Goal: Book appointment/travel/reservation

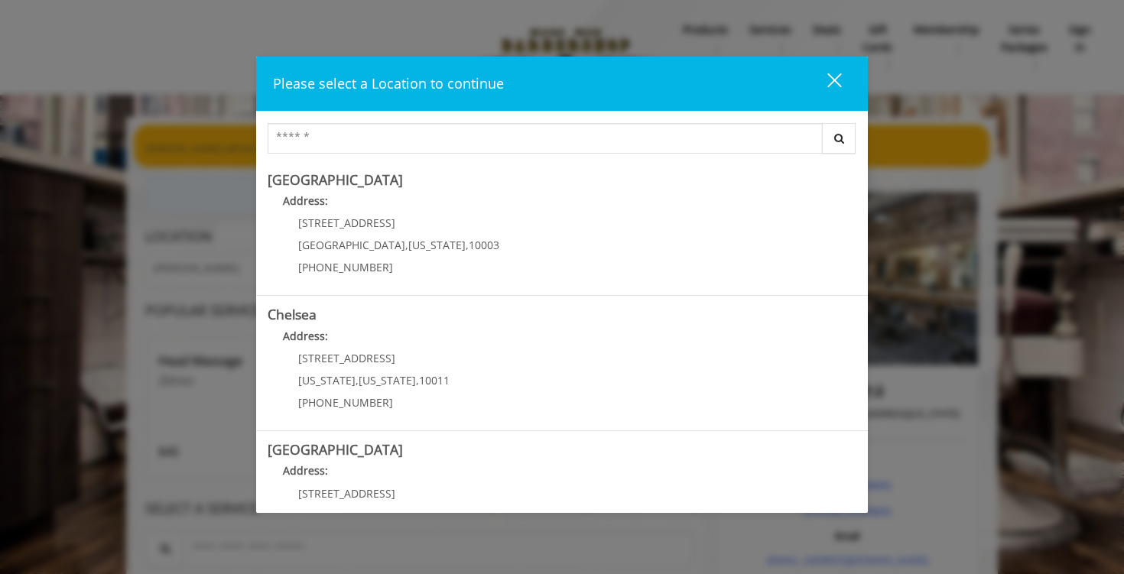
click at [846, 74] on button "close" at bounding box center [825, 83] width 52 height 31
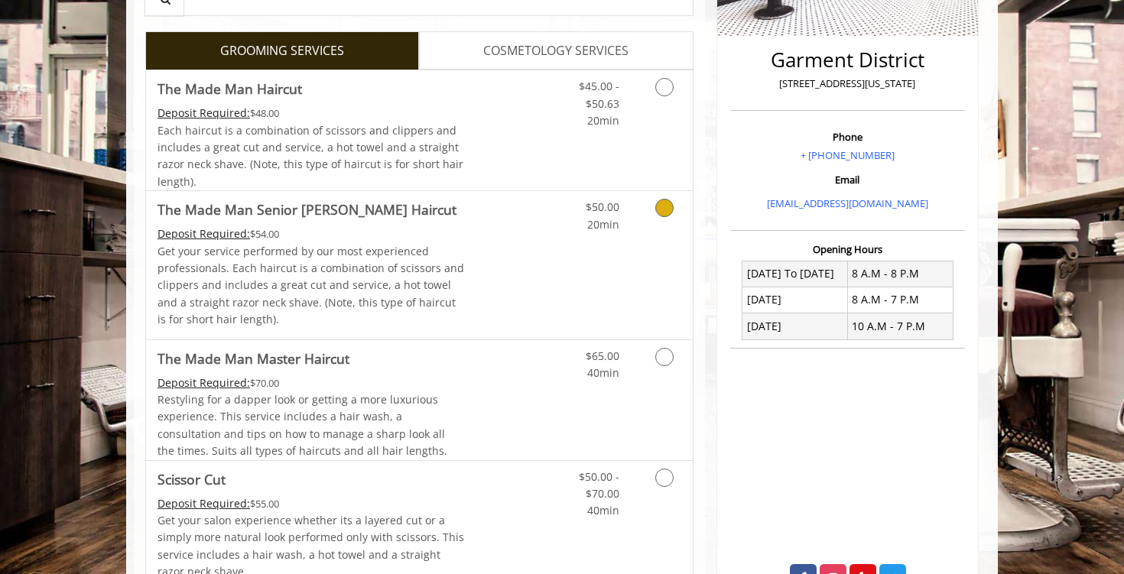
scroll to position [353, 0]
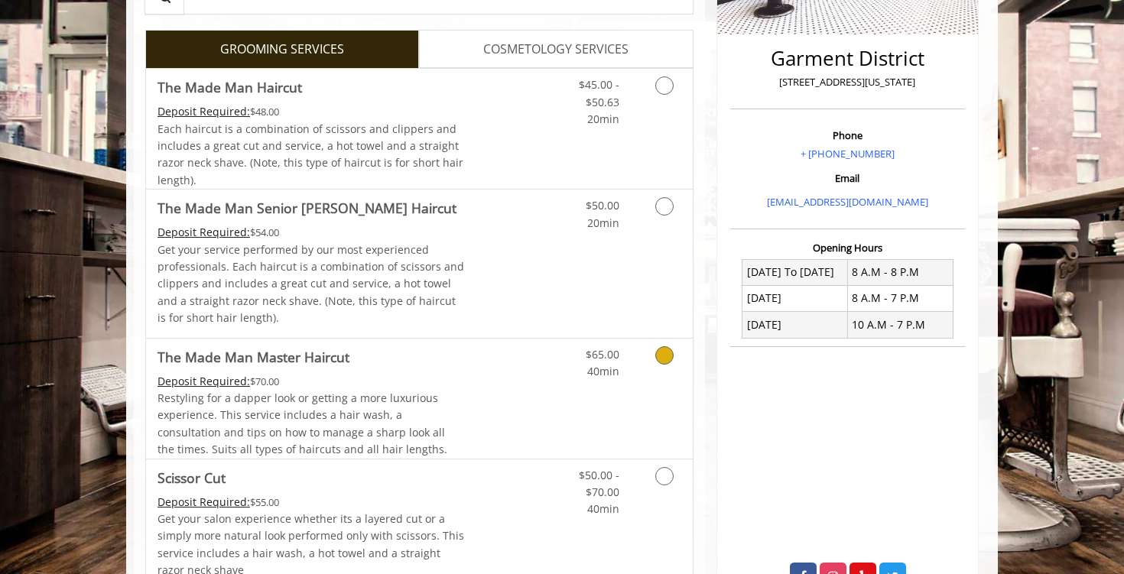
click at [482, 415] on link "Discounted Price" at bounding box center [510, 399] width 91 height 120
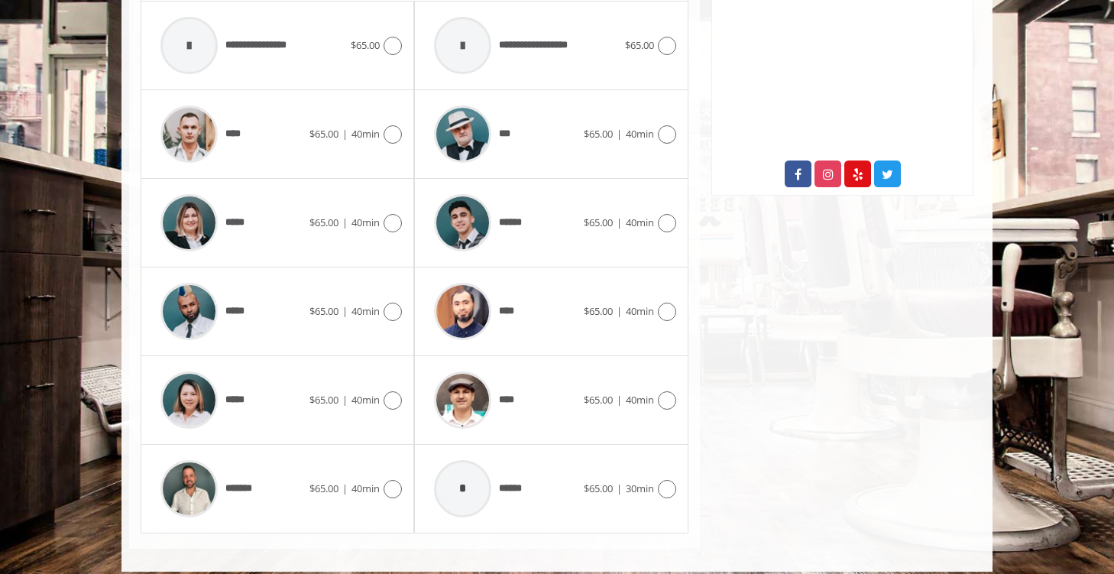
scroll to position [755, 0]
click at [396, 131] on icon at bounding box center [393, 134] width 18 height 18
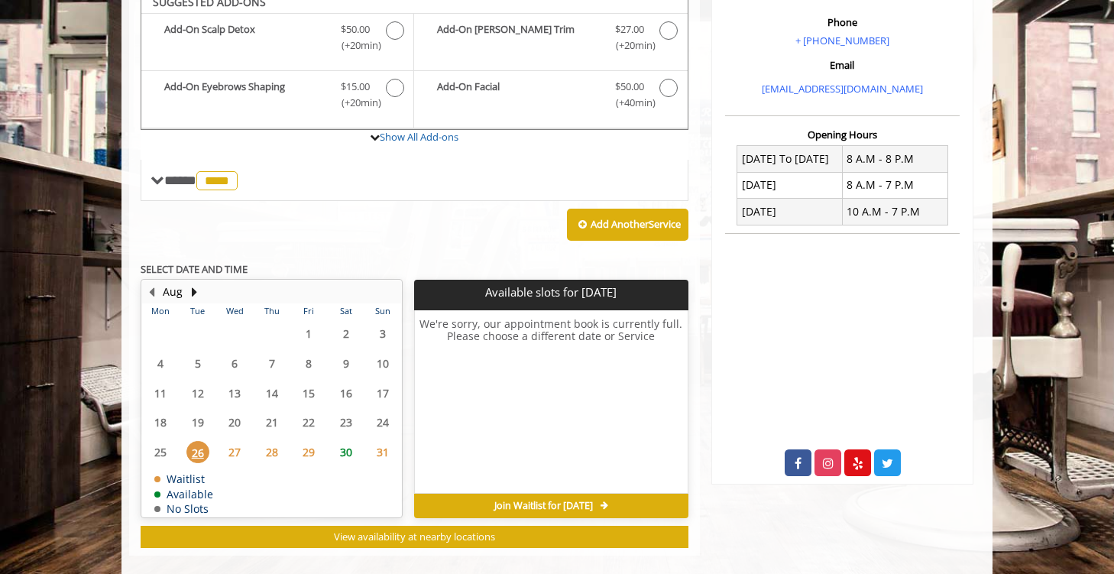
scroll to position [477, 0]
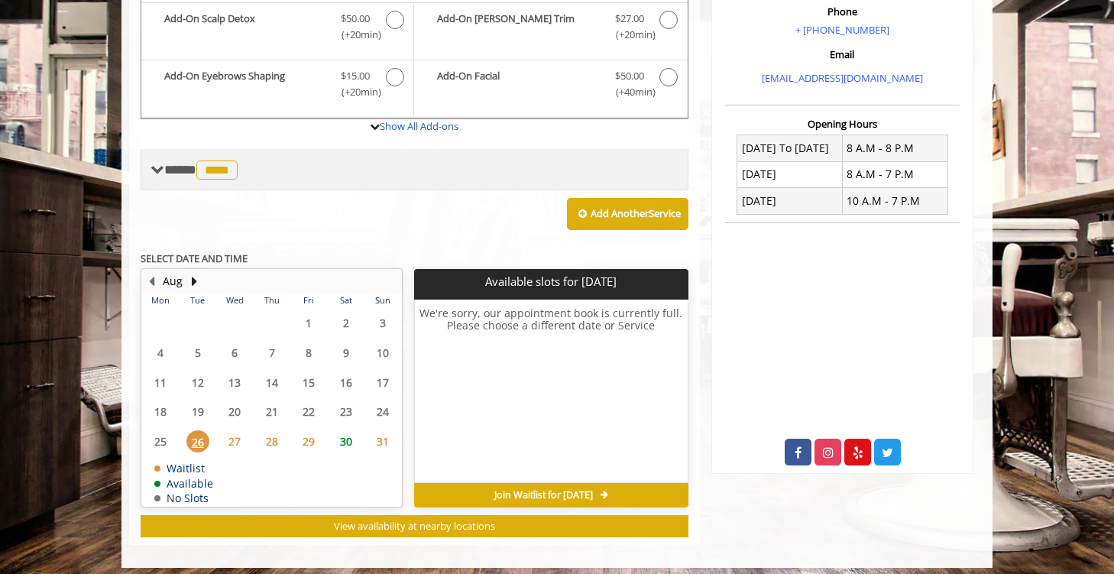
click at [156, 170] on span at bounding box center [158, 170] width 14 height 14
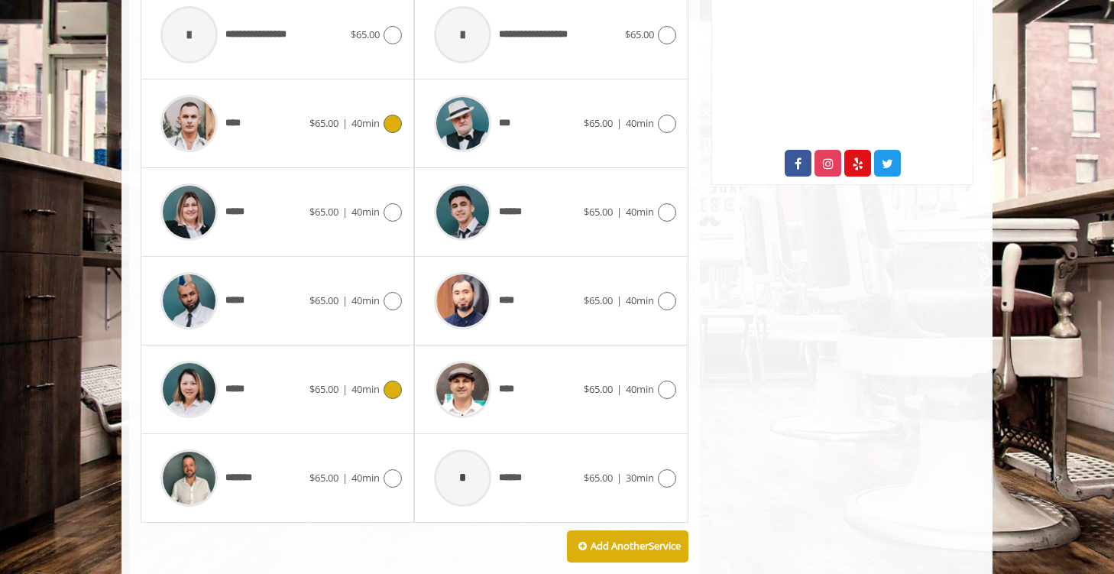
scroll to position [793, 0]
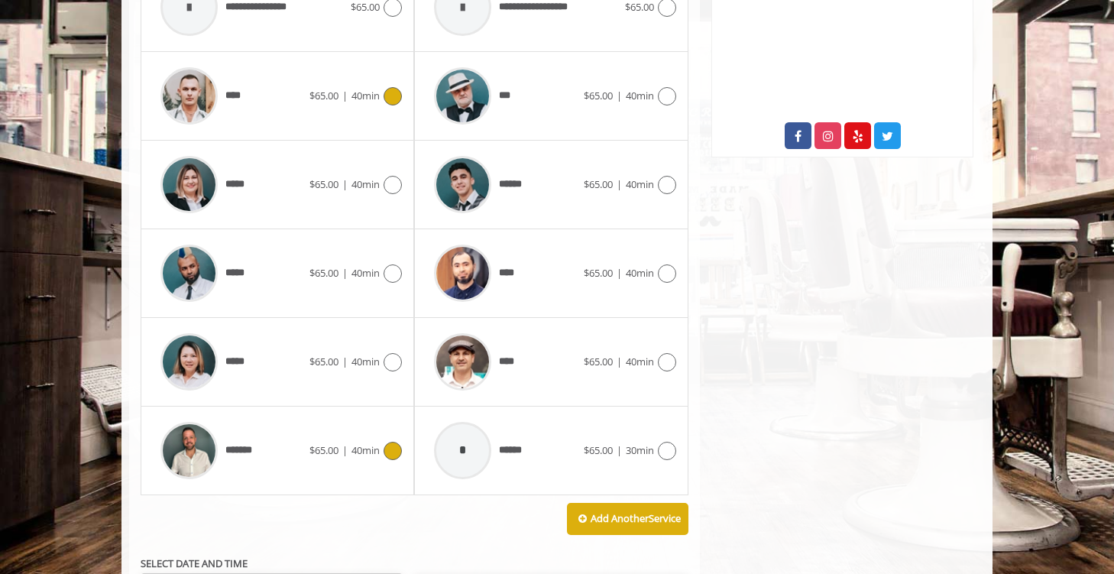
click at [389, 447] on icon at bounding box center [393, 451] width 18 height 18
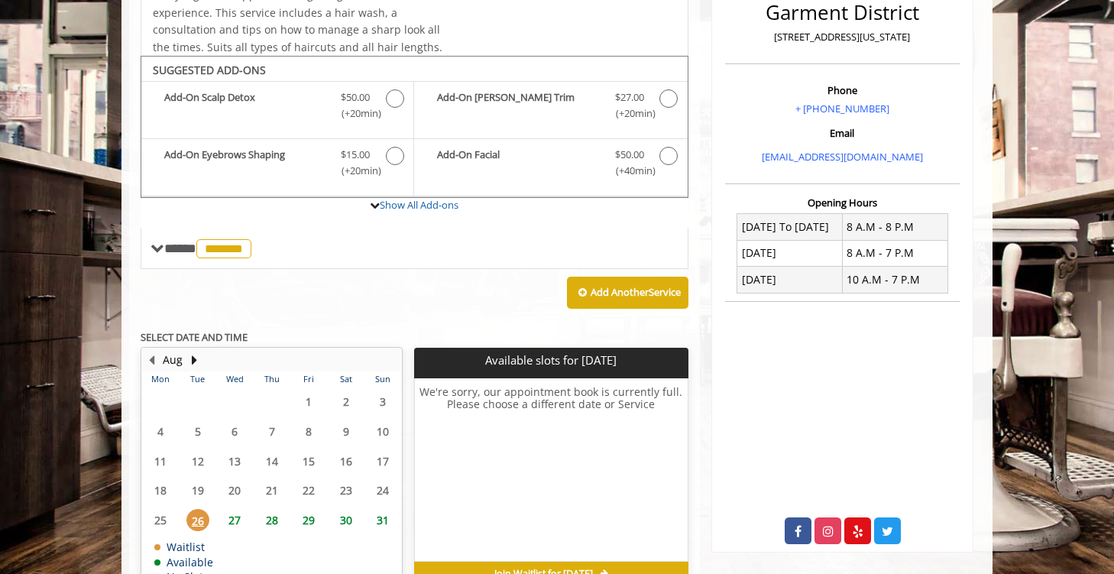
scroll to position [455, 0]
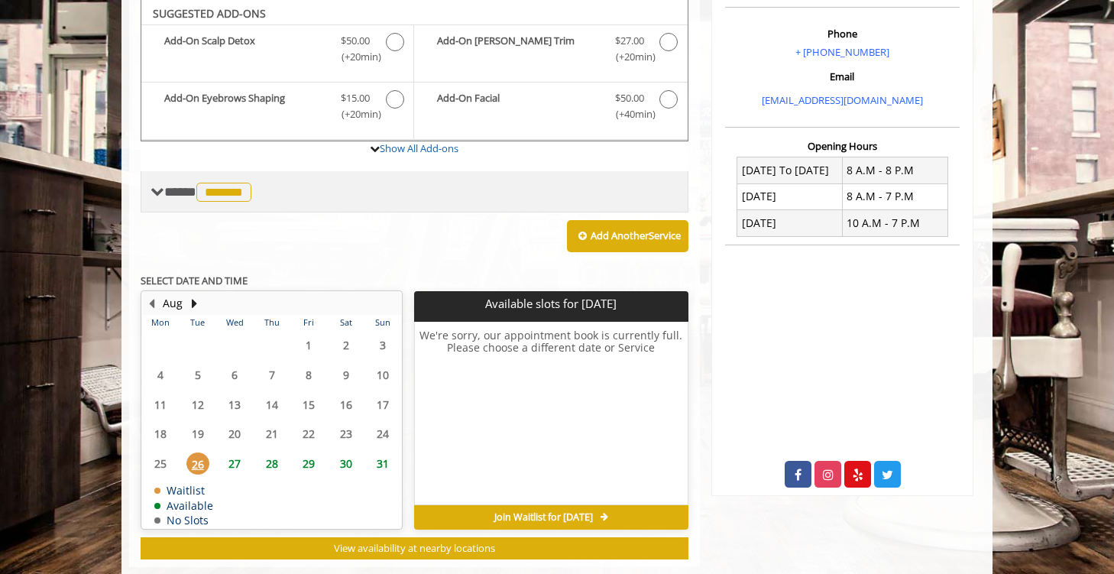
click at [151, 190] on span at bounding box center [158, 192] width 14 height 14
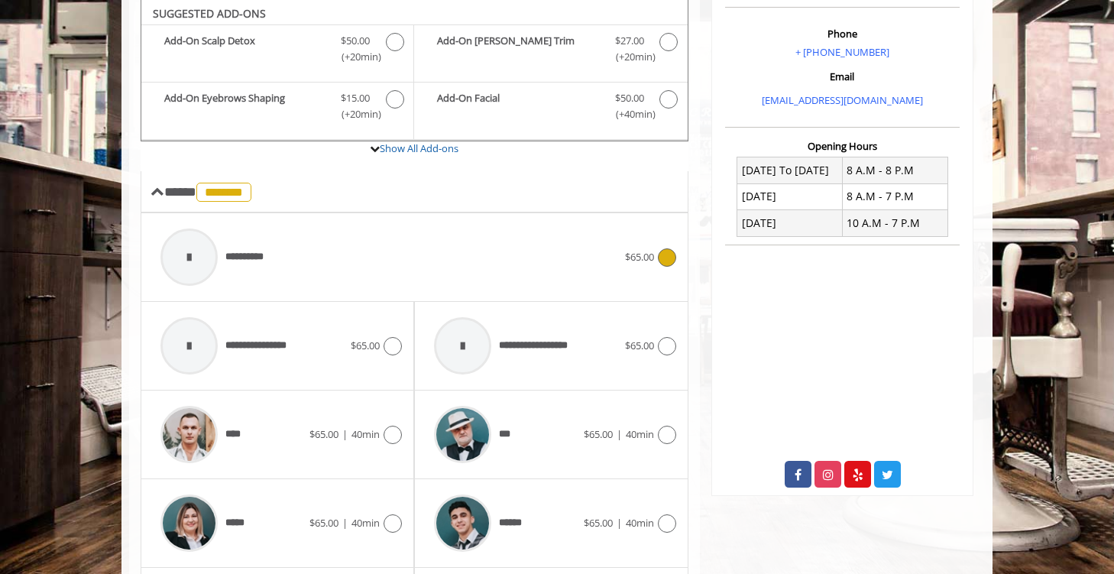
click at [659, 252] on icon at bounding box center [667, 257] width 18 height 18
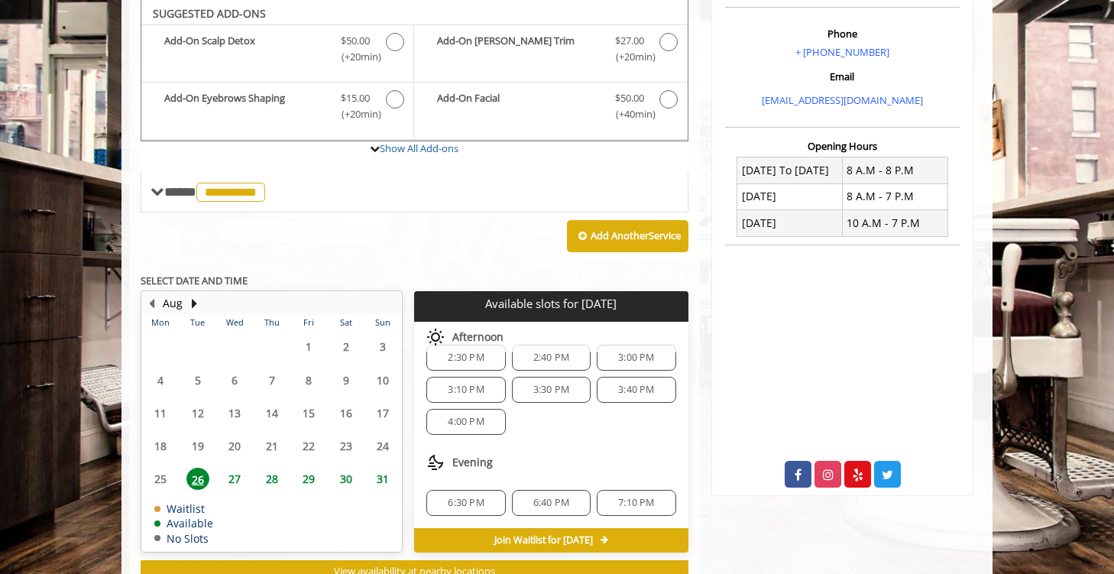
scroll to position [19, 0]
